Goal: Information Seeking & Learning: Learn about a topic

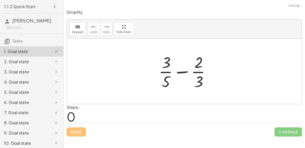
click at [119, 79] on div at bounding box center [184, 71] width 235 height 65
click at [183, 73] on div at bounding box center [187, 71] width 64 height 39
click at [183, 72] on div at bounding box center [187, 71] width 64 height 39
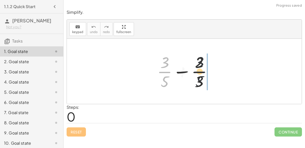
drag, startPoint x: 164, startPoint y: 67, endPoint x: 200, endPoint y: 67, distance: 36.6
click at [200, 67] on div at bounding box center [187, 71] width 64 height 39
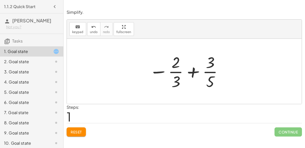
click at [200, 67] on div at bounding box center [186, 71] width 79 height 39
click at [198, 70] on div at bounding box center [186, 71] width 79 height 39
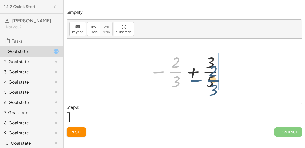
drag, startPoint x: 158, startPoint y: 72, endPoint x: 195, endPoint y: 78, distance: 37.4
click at [195, 78] on div at bounding box center [186, 71] width 79 height 39
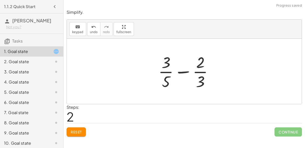
click at [187, 72] on div at bounding box center [188, 71] width 64 height 39
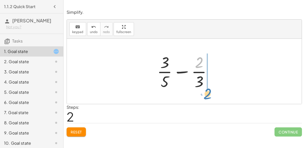
drag, startPoint x: 201, startPoint y: 58, endPoint x: 209, endPoint y: 88, distance: 31.4
click at [209, 88] on div at bounding box center [187, 71] width 64 height 39
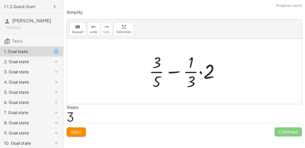
click at [199, 72] on div at bounding box center [186, 71] width 80 height 39
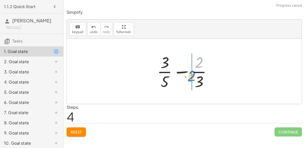
drag, startPoint x: 197, startPoint y: 65, endPoint x: 193, endPoint y: 79, distance: 14.6
click at [193, 79] on div at bounding box center [187, 71] width 64 height 39
drag, startPoint x: 198, startPoint y: 65, endPoint x: 187, endPoint y: 79, distance: 17.7
click at [187, 79] on div at bounding box center [187, 71] width 64 height 39
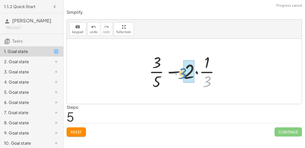
drag, startPoint x: 207, startPoint y: 83, endPoint x: 184, endPoint y: 74, distance: 24.4
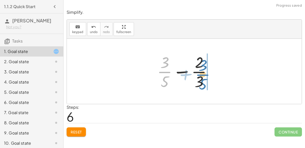
drag, startPoint x: 164, startPoint y: 71, endPoint x: 204, endPoint y: 74, distance: 39.7
click at [204, 74] on div at bounding box center [187, 71] width 64 height 39
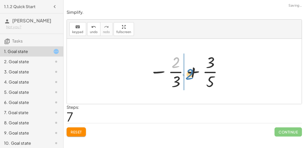
drag, startPoint x: 169, startPoint y: 64, endPoint x: 182, endPoint y: 75, distance: 17.7
click at [182, 75] on div at bounding box center [186, 71] width 79 height 39
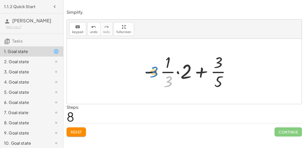
drag, startPoint x: 169, startPoint y: 80, endPoint x: 155, endPoint y: 71, distance: 16.4
click at [155, 71] on div at bounding box center [186, 71] width 95 height 39
drag, startPoint x: 220, startPoint y: 62, endPoint x: 207, endPoint y: 81, distance: 22.9
click at [207, 81] on div at bounding box center [186, 71] width 95 height 39
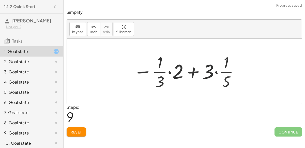
click at [190, 72] on div at bounding box center [186, 71] width 111 height 39
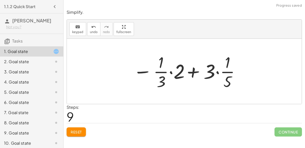
click at [216, 71] on div at bounding box center [186, 71] width 111 height 39
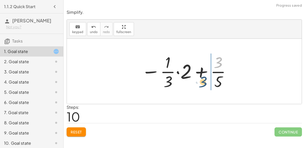
drag, startPoint x: 219, startPoint y: 63, endPoint x: 206, endPoint y: 80, distance: 21.5
click at [206, 80] on div at bounding box center [186, 71] width 95 height 39
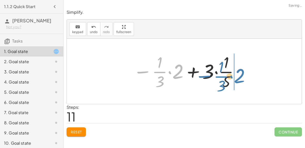
drag, startPoint x: 144, startPoint y: 71, endPoint x: 210, endPoint y: 77, distance: 66.8
click at [210, 77] on div at bounding box center [186, 71] width 111 height 39
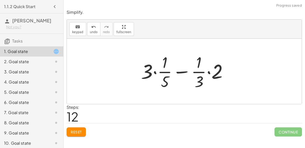
click at [181, 72] on div at bounding box center [187, 71] width 96 height 39
drag, startPoint x: 166, startPoint y: 80, endPoint x: 148, endPoint y: 84, distance: 18.1
click at [148, 84] on div at bounding box center [187, 71] width 96 height 39
drag, startPoint x: 144, startPoint y: 70, endPoint x: 162, endPoint y: 80, distance: 20.1
click at [162, 80] on div at bounding box center [187, 71] width 96 height 39
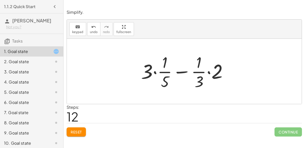
click at [156, 71] on div at bounding box center [187, 71] width 96 height 39
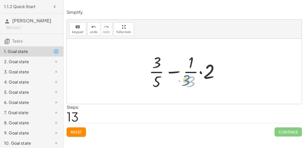
click at [188, 77] on div at bounding box center [186, 71] width 80 height 39
drag, startPoint x: 157, startPoint y: 65, endPoint x: 169, endPoint y: 79, distance: 18.7
click at [169, 79] on div at bounding box center [186, 71] width 80 height 39
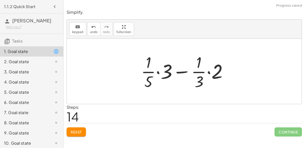
click at [184, 71] on div at bounding box center [187, 71] width 96 height 39
drag, startPoint x: 219, startPoint y: 76, endPoint x: 192, endPoint y: 83, distance: 27.4
click at [192, 83] on div at bounding box center [187, 71] width 96 height 39
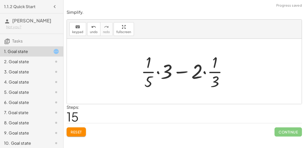
click at [184, 72] on div at bounding box center [187, 71] width 96 height 39
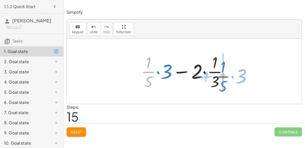
drag, startPoint x: 148, startPoint y: 72, endPoint x: 223, endPoint y: 77, distance: 74.9
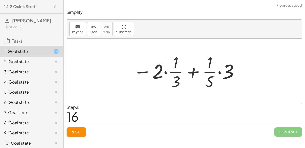
click at [193, 72] on div at bounding box center [186, 71] width 111 height 39
click at [90, 32] on span "undo" at bounding box center [94, 32] width 8 height 4
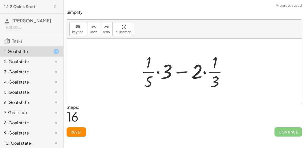
click at [80, 128] on button "Reset" at bounding box center [76, 131] width 19 height 9
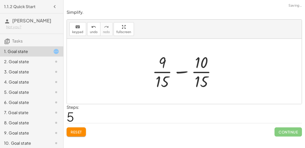
click at [185, 71] on div at bounding box center [186, 71] width 73 height 39
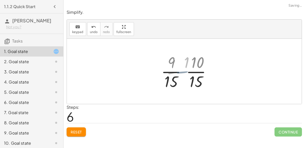
click at [185, 71] on div at bounding box center [186, 71] width 43 height 39
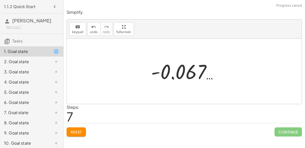
click at [168, 70] on div at bounding box center [186, 71] width 76 height 25
click at [154, 73] on div at bounding box center [186, 71] width 76 height 25
click at [171, 79] on div at bounding box center [186, 71] width 76 height 25
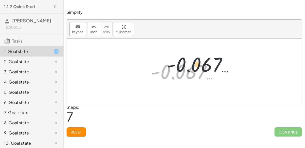
drag, startPoint x: 173, startPoint y: 78, endPoint x: 192, endPoint y: 70, distance: 20.1
click at [192, 70] on div at bounding box center [186, 71] width 76 height 25
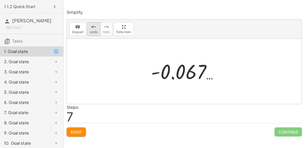
click at [94, 30] on span "undo" at bounding box center [94, 32] width 8 height 4
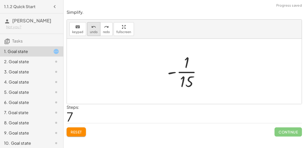
click at [90, 29] on div "undo" at bounding box center [94, 27] width 8 height 6
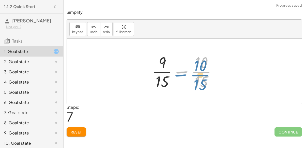
drag, startPoint x: 204, startPoint y: 71, endPoint x: 204, endPoint y: 74, distance: 3.3
click at [204, 74] on div at bounding box center [186, 71] width 73 height 39
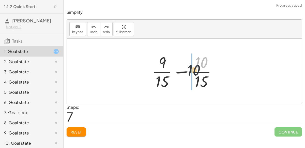
drag, startPoint x: 198, startPoint y: 64, endPoint x: 186, endPoint y: 74, distance: 15.7
click at [186, 74] on div at bounding box center [186, 71] width 73 height 39
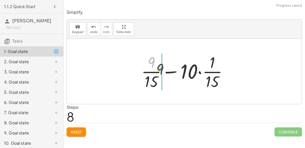
drag, startPoint x: 152, startPoint y: 62, endPoint x: 160, endPoint y: 66, distance: 8.8
click at [160, 66] on div at bounding box center [186, 71] width 95 height 39
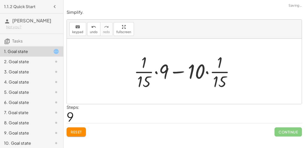
click at [176, 71] on div at bounding box center [186, 71] width 110 height 39
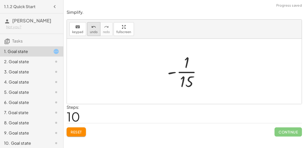
click at [90, 33] on span "undo" at bounding box center [94, 32] width 8 height 4
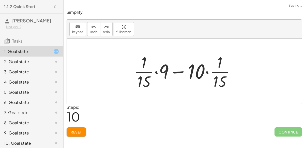
click at [143, 79] on div at bounding box center [186, 71] width 110 height 39
drag, startPoint x: 143, startPoint y: 79, endPoint x: 167, endPoint y: 73, distance: 25.0
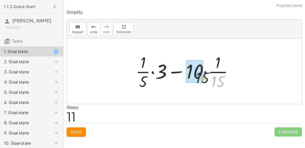
drag, startPoint x: 219, startPoint y: 80, endPoint x: 201, endPoint y: 75, distance: 18.9
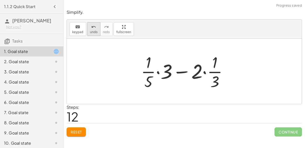
click at [95, 28] on button "undo undo" at bounding box center [93, 29] width 13 height 14
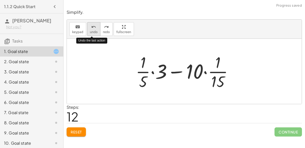
click at [96, 28] on button "undo undo" at bounding box center [93, 29] width 13 height 14
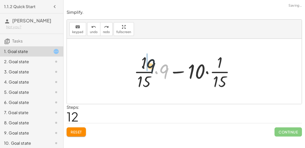
drag, startPoint x: 165, startPoint y: 72, endPoint x: 150, endPoint y: 66, distance: 16.0
click at [150, 66] on div at bounding box center [186, 71] width 110 height 39
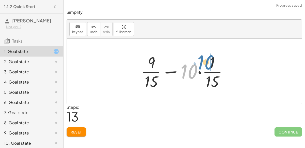
drag, startPoint x: 192, startPoint y: 72, endPoint x: 209, endPoint y: 64, distance: 19.1
click at [209, 64] on div at bounding box center [186, 71] width 95 height 39
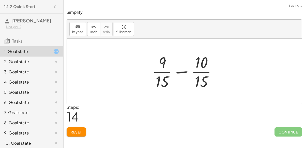
click at [184, 71] on div at bounding box center [186, 71] width 73 height 39
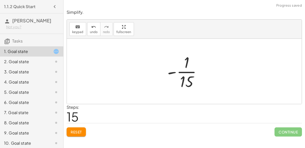
click at [171, 72] on div at bounding box center [186, 71] width 43 height 39
click at [191, 72] on div at bounding box center [186, 71] width 43 height 39
click at [187, 83] on div at bounding box center [186, 71] width 43 height 39
drag, startPoint x: 187, startPoint y: 83, endPoint x: 187, endPoint y: 54, distance: 28.5
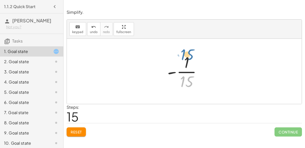
click at [187, 54] on div at bounding box center [186, 71] width 43 height 39
click at [181, 70] on div at bounding box center [186, 71] width 43 height 39
click at [185, 73] on div at bounding box center [186, 71] width 43 height 39
click at [178, 73] on div at bounding box center [186, 71] width 43 height 39
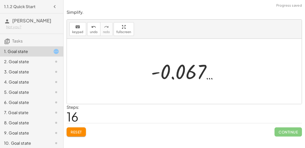
click at [0, 0] on div "Simplify. keyboard keypad undo undo redo redo fullscreen + · 3 · 5 − · 2 · 3 + …" at bounding box center [0, 0] width 0 height 0
click at [79, 135] on button "Reset" at bounding box center [76, 131] width 19 height 9
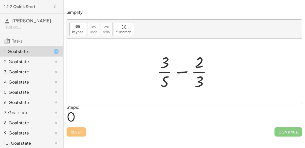
click at [185, 73] on div at bounding box center [187, 71] width 64 height 39
click at [180, 68] on div at bounding box center [187, 71] width 64 height 39
click at [192, 70] on div at bounding box center [187, 71] width 64 height 39
click at [196, 74] on div at bounding box center [187, 71] width 64 height 39
click at [185, 72] on div at bounding box center [187, 71] width 64 height 39
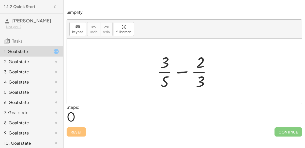
click at [185, 72] on div at bounding box center [187, 71] width 64 height 39
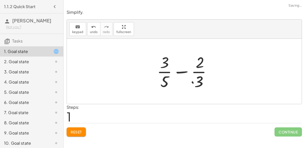
click at [185, 72] on div at bounding box center [186, 71] width 88 height 39
click at [185, 72] on div at bounding box center [186, 71] width 76 height 39
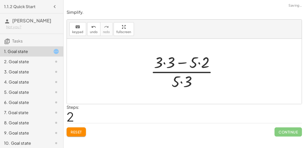
click at [162, 60] on div at bounding box center [186, 71] width 76 height 39
click at [188, 63] on div at bounding box center [186, 71] width 76 height 39
click at [199, 62] on div at bounding box center [186, 71] width 76 height 39
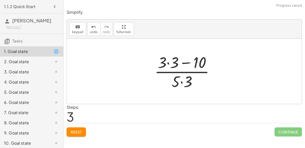
click at [167, 62] on div at bounding box center [186, 71] width 69 height 39
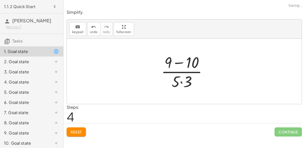
click at [178, 60] on div at bounding box center [186, 71] width 55 height 39
click at [179, 81] on div at bounding box center [186, 71] width 41 height 39
click at [185, 79] on div at bounding box center [186, 71] width 41 height 39
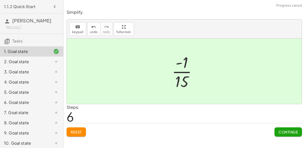
click at [280, 130] on span "Continue" at bounding box center [288, 131] width 19 height 5
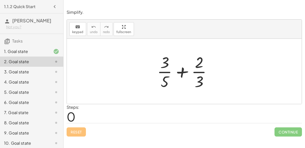
click at [183, 69] on div at bounding box center [187, 71] width 64 height 39
drag, startPoint x: 198, startPoint y: 82, endPoint x: 192, endPoint y: 64, distance: 19.1
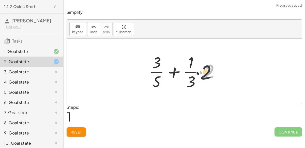
drag, startPoint x: 208, startPoint y: 72, endPoint x: 198, endPoint y: 78, distance: 11.8
click at [198, 78] on div at bounding box center [186, 71] width 80 height 39
click at [200, 71] on div at bounding box center [186, 71] width 80 height 39
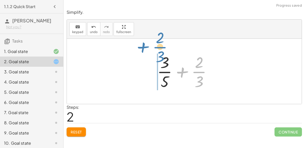
drag, startPoint x: 196, startPoint y: 72, endPoint x: 158, endPoint y: 48, distance: 45.7
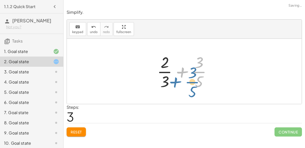
drag, startPoint x: 200, startPoint y: 72, endPoint x: 192, endPoint y: 76, distance: 8.5
click at [192, 76] on div at bounding box center [187, 71] width 64 height 39
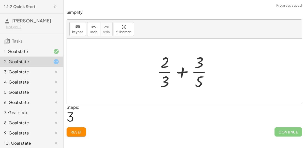
click at [76, 132] on span "Reset" at bounding box center [76, 131] width 11 height 5
click at [76, 132] on div "Reset Continue" at bounding box center [184, 129] width 235 height 13
click at [184, 72] on div at bounding box center [187, 71] width 64 height 39
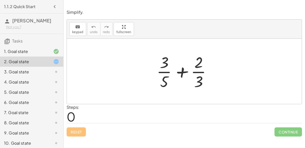
click at [196, 70] on div at bounding box center [187, 71] width 64 height 39
click at [199, 73] on div at bounding box center [187, 71] width 64 height 39
click at [186, 71] on div at bounding box center [187, 71] width 64 height 39
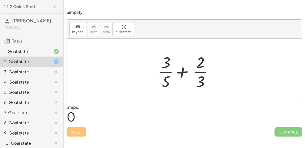
click at [186, 71] on div at bounding box center [187, 71] width 64 height 39
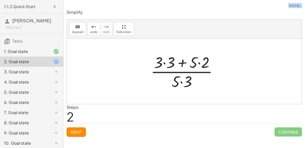
click at [168, 63] on div at bounding box center [186, 71] width 76 height 39
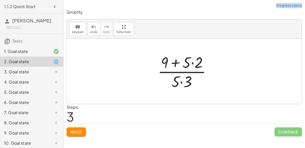
click at [76, 131] on span "Reset" at bounding box center [76, 131] width 11 height 5
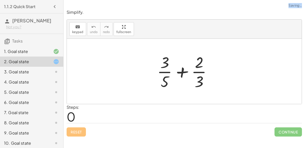
click at [183, 72] on div at bounding box center [187, 71] width 64 height 39
click at [183, 72] on div at bounding box center [186, 71] width 88 height 39
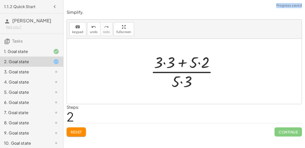
click at [181, 63] on div at bounding box center [186, 71] width 76 height 39
click at [164, 63] on div at bounding box center [186, 71] width 76 height 39
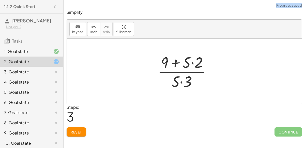
click at [194, 62] on div at bounding box center [186, 71] width 63 height 39
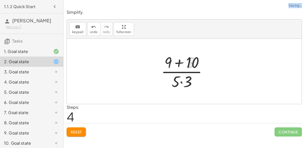
click at [180, 80] on div at bounding box center [186, 71] width 55 height 39
click at [180, 62] on div at bounding box center [186, 71] width 55 height 39
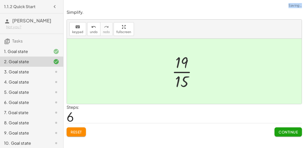
click at [280, 134] on button "Continue" at bounding box center [288, 131] width 27 height 9
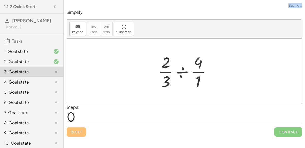
click at [177, 73] on div at bounding box center [187, 71] width 62 height 39
click at [177, 73] on div at bounding box center [186, 71] width 49 height 39
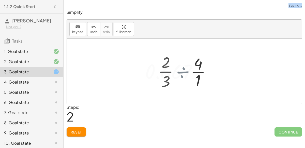
click at [177, 73] on div at bounding box center [186, 71] width 87 height 39
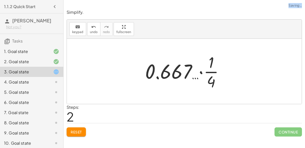
click at [208, 72] on div at bounding box center [186, 71] width 87 height 39
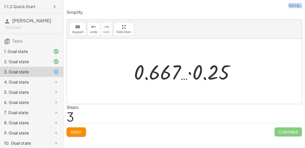
click at [195, 72] on div at bounding box center [186, 71] width 110 height 26
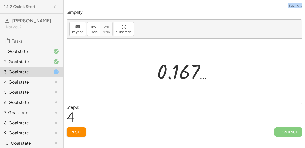
click at [174, 71] on div at bounding box center [187, 71] width 64 height 25
click at [73, 132] on span "Reset" at bounding box center [76, 131] width 11 height 5
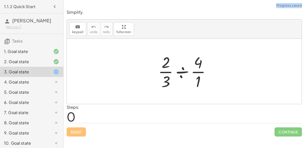
click at [180, 71] on div at bounding box center [187, 71] width 62 height 39
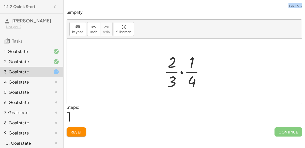
click at [182, 72] on div at bounding box center [186, 71] width 49 height 39
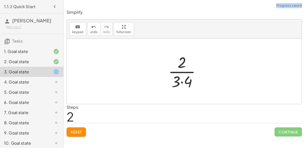
click at [181, 77] on div at bounding box center [186, 71] width 41 height 39
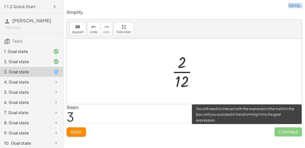
click at [287, 133] on span "Continue" at bounding box center [288, 131] width 27 height 9
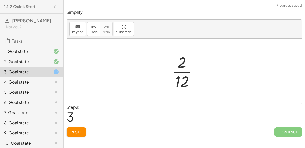
click at [180, 72] on div at bounding box center [186, 71] width 34 height 39
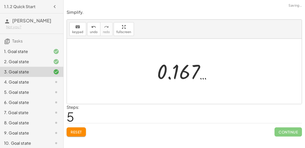
click at [74, 129] on span "Reset" at bounding box center [76, 131] width 11 height 5
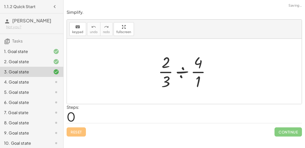
click at [178, 71] on div at bounding box center [187, 71] width 62 height 39
click at [178, 71] on div at bounding box center [186, 71] width 49 height 39
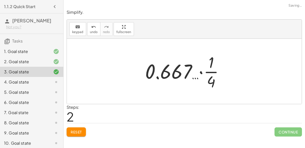
click at [79, 129] on span "Reset" at bounding box center [76, 131] width 11 height 5
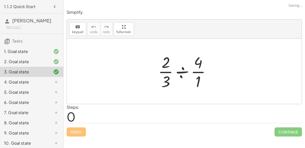
click at [183, 72] on div at bounding box center [187, 71] width 62 height 39
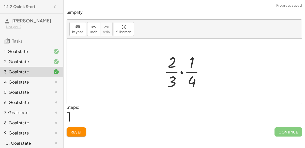
click at [181, 70] on div at bounding box center [186, 71] width 49 height 39
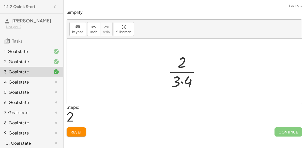
click at [181, 81] on div at bounding box center [186, 71] width 41 height 39
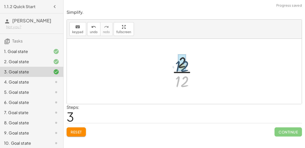
drag, startPoint x: 182, startPoint y: 81, endPoint x: 182, endPoint y: 66, distance: 15.3
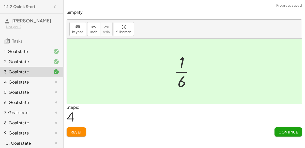
click at [285, 130] on span "Continue" at bounding box center [288, 131] width 19 height 5
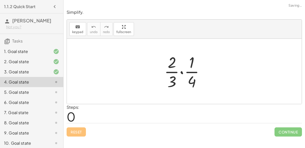
click at [182, 72] on div at bounding box center [186, 71] width 49 height 39
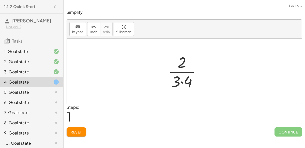
click at [181, 80] on div at bounding box center [186, 71] width 41 height 39
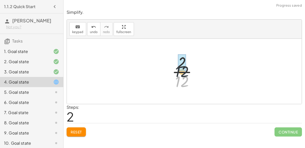
drag, startPoint x: 181, startPoint y: 80, endPoint x: 181, endPoint y: 68, distance: 12.2
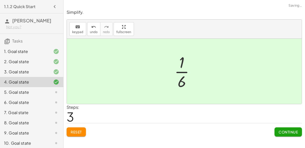
click at [296, 131] on span "Continue" at bounding box center [288, 131] width 19 height 5
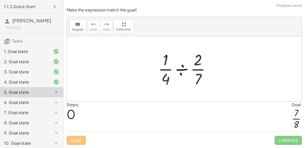
click at [189, 71] on div at bounding box center [186, 68] width 61 height 39
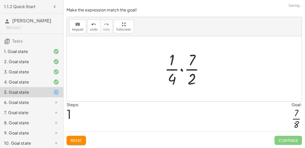
click at [181, 70] on div at bounding box center [186, 68] width 49 height 39
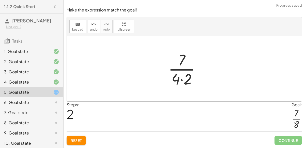
click at [181, 78] on div at bounding box center [186, 68] width 41 height 39
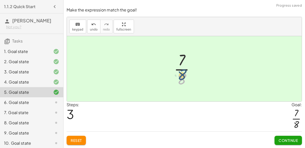
click at [181, 80] on div at bounding box center [186, 68] width 30 height 39
click at [294, 142] on span "Continue" at bounding box center [288, 140] width 19 height 5
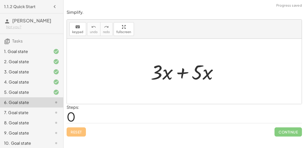
click at [179, 74] on div at bounding box center [186, 71] width 77 height 26
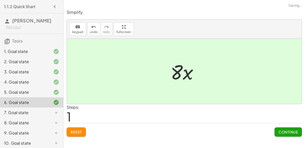
click at [276, 130] on button "Continue" at bounding box center [288, 131] width 27 height 9
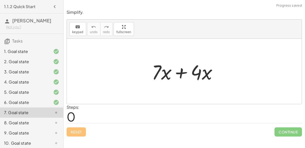
click at [183, 76] on div at bounding box center [186, 71] width 74 height 26
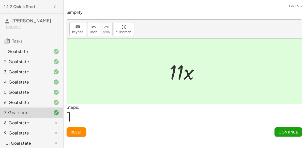
click at [285, 131] on span "Continue" at bounding box center [288, 131] width 19 height 5
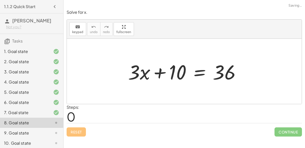
click at [158, 75] on div at bounding box center [186, 71] width 121 height 26
click at [178, 71] on div at bounding box center [186, 71] width 121 height 26
drag, startPoint x: 179, startPoint y: 71, endPoint x: 175, endPoint y: 76, distance: 5.9
click at [175, 76] on div at bounding box center [186, 71] width 121 height 26
click at [200, 72] on div at bounding box center [186, 71] width 121 height 26
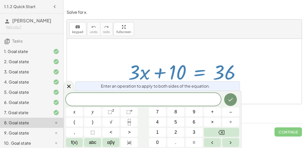
click at [201, 74] on div at bounding box center [186, 71] width 121 height 26
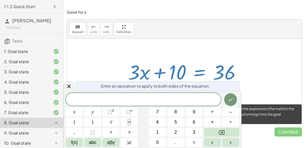
click at [282, 129] on span "Continue" at bounding box center [288, 131] width 27 height 9
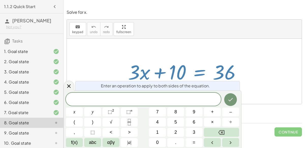
click at [272, 126] on div "Reset Continue" at bounding box center [184, 129] width 235 height 13
click at [68, 84] on icon at bounding box center [69, 86] width 6 height 6
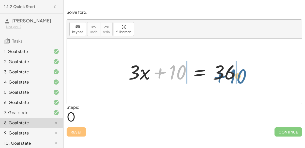
drag, startPoint x: 180, startPoint y: 71, endPoint x: 241, endPoint y: 75, distance: 60.6
click at [241, 75] on div at bounding box center [186, 71] width 121 height 26
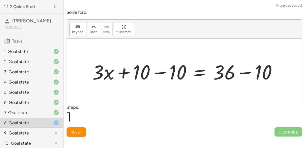
click at [246, 74] on div at bounding box center [186, 71] width 194 height 26
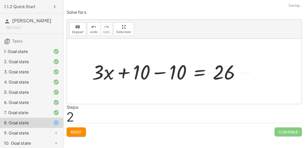
click at [158, 71] on div at bounding box center [167, 71] width 157 height 26
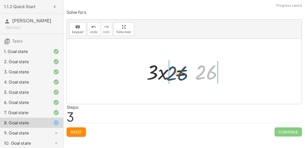
drag, startPoint x: 213, startPoint y: 76, endPoint x: 179, endPoint y: 77, distance: 33.8
click at [179, 77] on div at bounding box center [186, 71] width 85 height 26
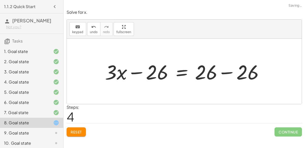
click at [226, 70] on div at bounding box center [186, 71] width 168 height 26
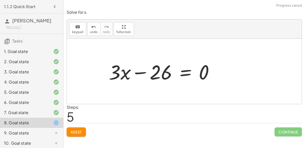
click at [143, 70] on div at bounding box center [163, 71] width 114 height 26
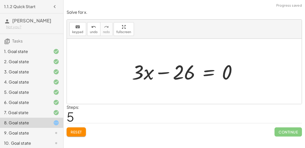
click at [167, 72] on div at bounding box center [186, 71] width 114 height 26
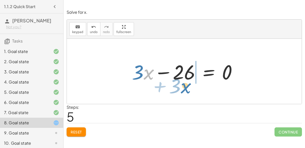
drag, startPoint x: 149, startPoint y: 73, endPoint x: 190, endPoint y: 86, distance: 42.4
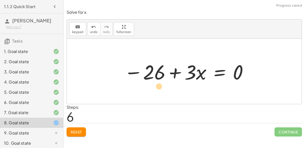
drag, startPoint x: 178, startPoint y: 73, endPoint x: 142, endPoint y: 87, distance: 39.5
click at [142, 87] on div "+ · 3 · x + 10 = 36 + · 3 · x + 10 − 10 = + 36 − 10 + · 3 · x + 10 − 10 = 26 + …" at bounding box center [184, 71] width 235 height 65
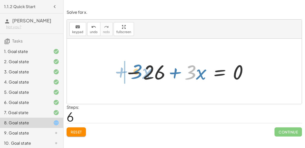
drag, startPoint x: 194, startPoint y: 73, endPoint x: 139, endPoint y: 72, distance: 55.4
click at [139, 72] on div at bounding box center [186, 71] width 130 height 26
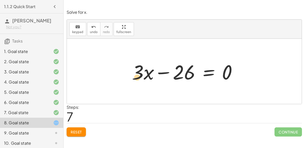
drag, startPoint x: 137, startPoint y: 77, endPoint x: 135, endPoint y: 82, distance: 5.6
click at [135, 82] on div at bounding box center [186, 71] width 114 height 26
click at [215, 74] on div at bounding box center [186, 71] width 114 height 26
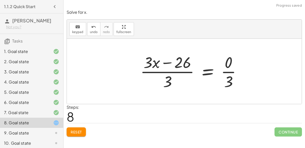
click at [166, 73] on div at bounding box center [193, 71] width 110 height 39
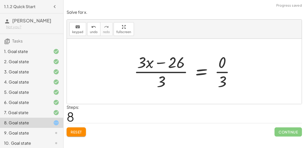
click at [164, 61] on div at bounding box center [186, 71] width 110 height 39
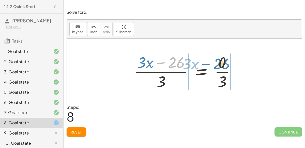
drag, startPoint x: 168, startPoint y: 64, endPoint x: 217, endPoint y: 66, distance: 49.1
click at [217, 66] on div at bounding box center [186, 71] width 110 height 39
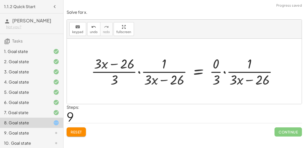
click at [79, 135] on button "Reset" at bounding box center [76, 131] width 19 height 9
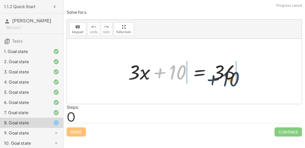
drag, startPoint x: 180, startPoint y: 71, endPoint x: 235, endPoint y: 78, distance: 56.1
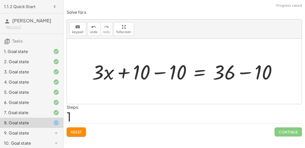
click at [162, 72] on div at bounding box center [186, 71] width 194 height 26
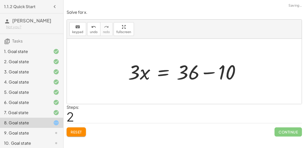
click at [209, 72] on div at bounding box center [186, 71] width 121 height 26
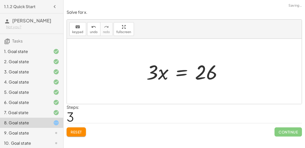
click at [180, 73] on div at bounding box center [186, 71] width 85 height 26
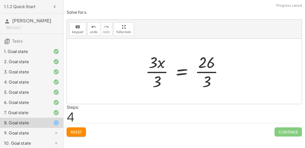
click at [163, 69] on div at bounding box center [186, 71] width 87 height 39
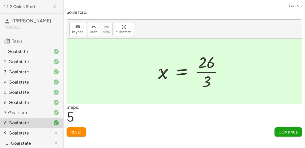
click at [208, 71] on div at bounding box center [193, 71] width 74 height 39
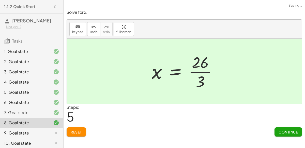
click at [276, 133] on button "Continue" at bounding box center [288, 131] width 27 height 9
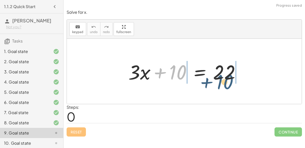
drag, startPoint x: 179, startPoint y: 68, endPoint x: 233, endPoint y: 78, distance: 55.3
click at [233, 78] on div at bounding box center [186, 71] width 121 height 26
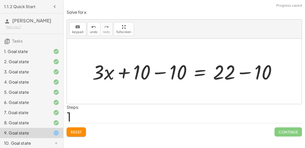
click at [247, 70] on div at bounding box center [186, 71] width 193 height 26
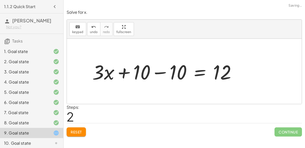
click at [165, 68] on div at bounding box center [166, 71] width 153 height 26
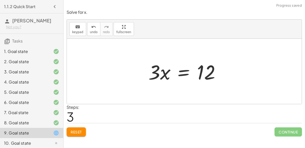
click at [179, 75] on div at bounding box center [186, 71] width 81 height 26
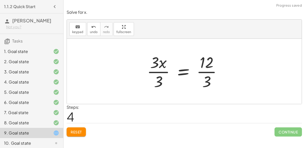
click at [160, 71] on div at bounding box center [186, 71] width 84 height 39
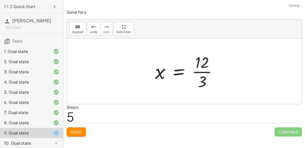
click at [204, 72] on div at bounding box center [188, 71] width 71 height 39
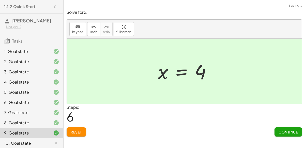
click at [284, 125] on div "Continue" at bounding box center [288, 129] width 27 height 13
click at [284, 134] on button "Continue" at bounding box center [288, 131] width 27 height 9
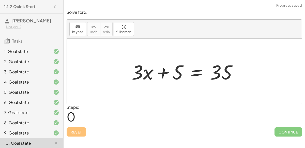
scroll to position [22, 0]
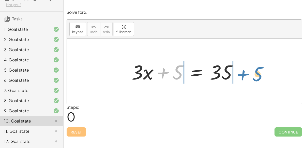
drag, startPoint x: 175, startPoint y: 74, endPoint x: 255, endPoint y: 77, distance: 80.1
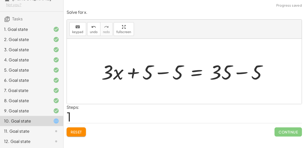
click at [245, 72] on div at bounding box center [186, 71] width 175 height 26
click at [162, 72] on div at bounding box center [171, 71] width 144 height 26
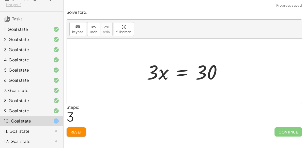
click at [183, 74] on div at bounding box center [186, 71] width 84 height 26
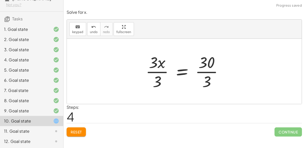
click at [151, 70] on div at bounding box center [186, 71] width 86 height 39
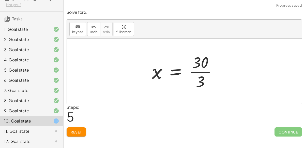
click at [206, 70] on div at bounding box center [186, 71] width 74 height 39
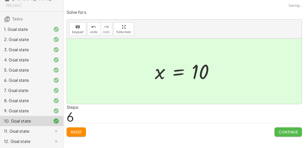
click at [281, 131] on span "Continue" at bounding box center [288, 131] width 19 height 5
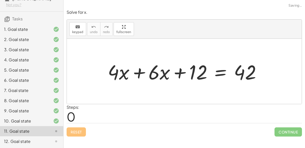
click at [135, 72] on div at bounding box center [186, 71] width 162 height 26
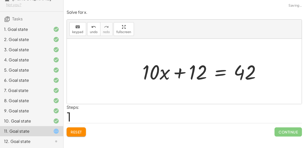
click at [177, 71] on div at bounding box center [204, 71] width 128 height 26
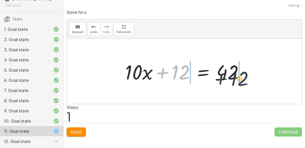
drag, startPoint x: 176, startPoint y: 75, endPoint x: 253, endPoint y: 84, distance: 77.5
click at [253, 84] on div "+ · 4 · x + · 6 · x + 12 = 42 + 12 + · x + 12 = 42 · 10" at bounding box center [184, 71] width 235 height 65
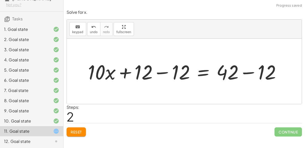
click at [166, 75] on div at bounding box center [186, 71] width 202 height 26
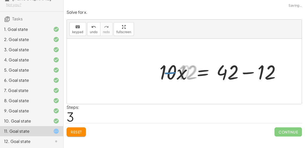
click at [246, 75] on div at bounding box center [224, 71] width 128 height 26
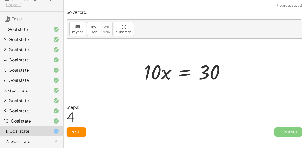
click at [183, 73] on div at bounding box center [186, 71] width 90 height 26
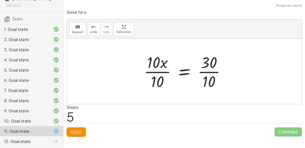
click at [171, 73] on div at bounding box center [186, 71] width 91 height 39
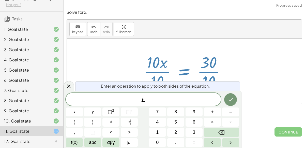
click at [163, 71] on div at bounding box center [186, 71] width 91 height 39
click at [227, 95] on button "Done" at bounding box center [230, 99] width 13 height 13
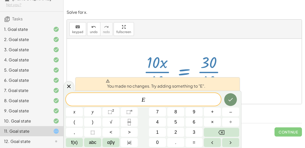
click at [170, 71] on div at bounding box center [186, 71] width 91 height 39
click at [71, 84] on icon at bounding box center [69, 86] width 6 height 6
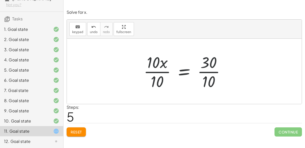
click at [150, 70] on div at bounding box center [186, 71] width 91 height 39
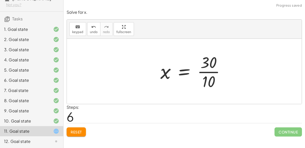
click at [207, 74] on div at bounding box center [195, 71] width 74 height 39
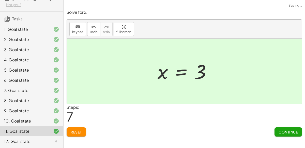
click at [281, 131] on span "Continue" at bounding box center [288, 131] width 19 height 5
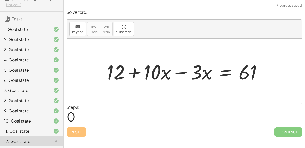
click at [182, 71] on div at bounding box center [186, 71] width 165 height 26
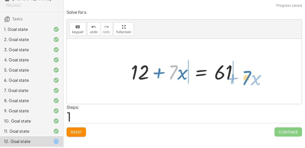
drag, startPoint x: 170, startPoint y: 72, endPoint x: 241, endPoint y: 77, distance: 71.8
click at [241, 77] on div at bounding box center [186, 71] width 116 height 26
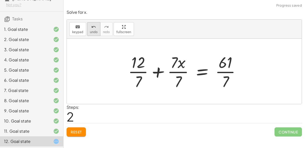
click at [91, 29] on icon "undo" at bounding box center [93, 27] width 5 height 6
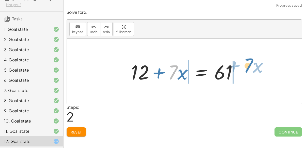
drag, startPoint x: 173, startPoint y: 74, endPoint x: 249, endPoint y: 67, distance: 75.5
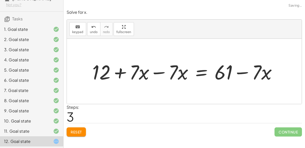
click at [162, 75] on div at bounding box center [186, 71] width 193 height 26
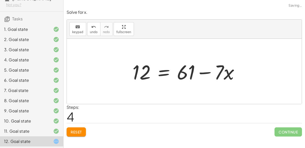
click at [242, 74] on div at bounding box center [188, 71] width 116 height 26
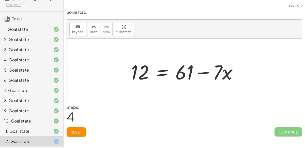
click at [205, 79] on div at bounding box center [186, 71] width 116 height 26
click at [204, 74] on div at bounding box center [186, 71] width 116 height 26
click at [92, 34] on button "undo undo" at bounding box center [93, 29] width 13 height 14
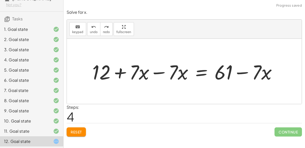
click at [241, 72] on div at bounding box center [186, 71] width 193 height 26
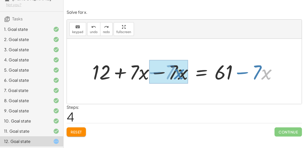
drag, startPoint x: 262, startPoint y: 73, endPoint x: 175, endPoint y: 72, distance: 86.7
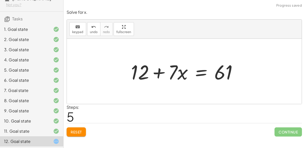
click at [159, 73] on div at bounding box center [186, 71] width 116 height 26
click at [83, 130] on button "Reset" at bounding box center [76, 131] width 19 height 9
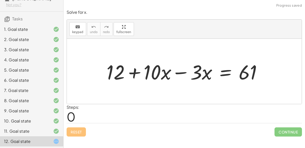
click at [177, 72] on div at bounding box center [186, 71] width 165 height 26
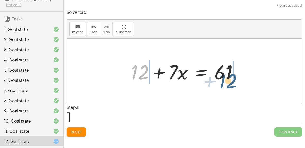
drag, startPoint x: 142, startPoint y: 72, endPoint x: 246, endPoint y: 79, distance: 103.5
click at [246, 79] on div "+ 12 + · 10 · x − · 3 · x = 61 + 12 + 12 + · x = 61 · 7" at bounding box center [184, 71] width 235 height 65
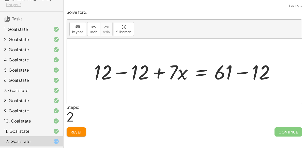
click at [241, 73] on div at bounding box center [186, 71] width 190 height 26
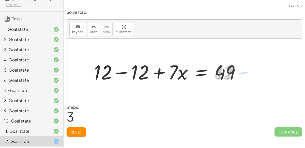
click at [120, 70] on div at bounding box center [169, 71] width 156 height 26
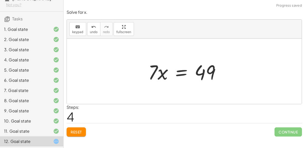
click at [182, 71] on div at bounding box center [186, 71] width 81 height 26
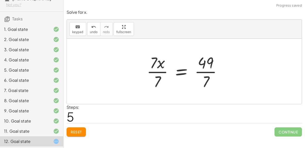
click at [161, 71] on div at bounding box center [186, 71] width 84 height 39
click at [203, 72] on div at bounding box center [191, 71] width 73 height 39
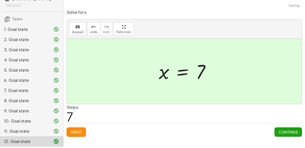
click at [287, 132] on span "Continue" at bounding box center [288, 131] width 19 height 5
